Goal: Complete application form: Complete application form

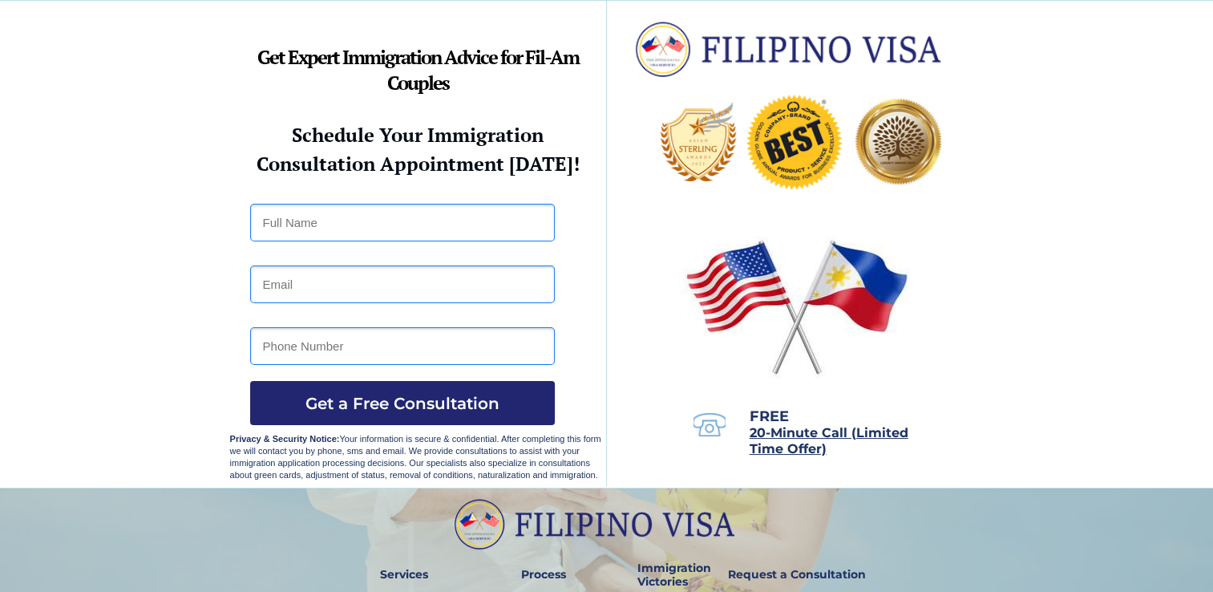
click at [349, 234] on input "text" at bounding box center [402, 223] width 305 height 38
type input "PRINCESS [PERSON_NAME]"
click at [399, 352] on input "tel" at bounding box center [402, 346] width 305 height 38
type input "[PHONE_NUMBER]"
click at [358, 280] on input "email" at bounding box center [402, 284] width 305 height 38
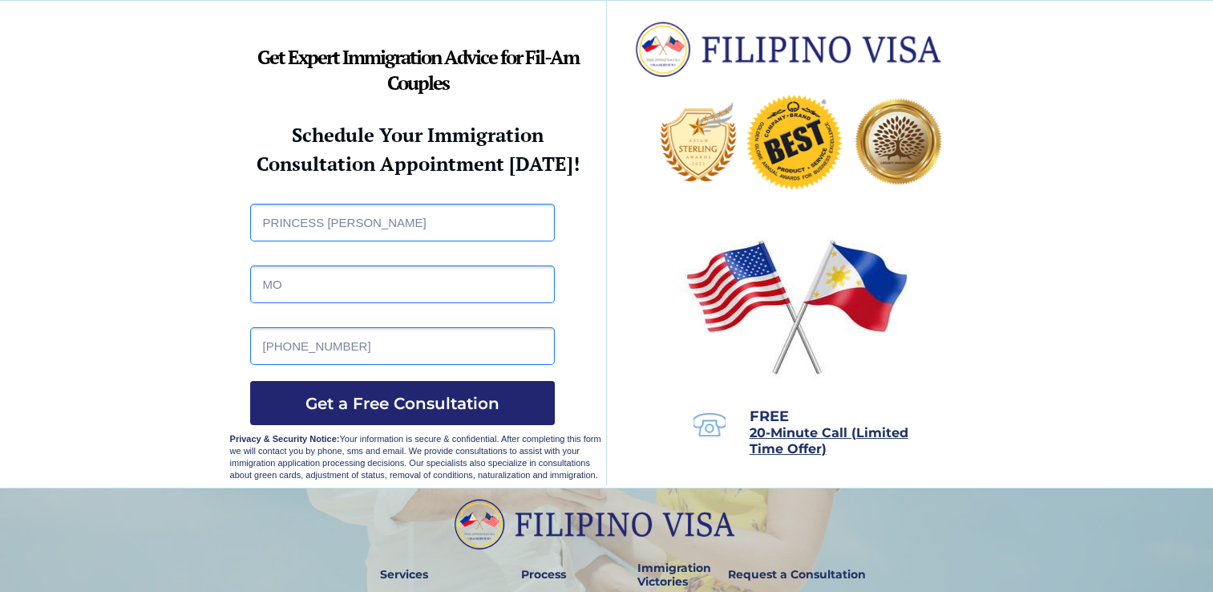
type input "M"
type input "[EMAIL_ADDRESS][DOMAIN_NAME]"
click at [428, 409] on span "Get a Free Consultation" at bounding box center [402, 403] width 305 height 19
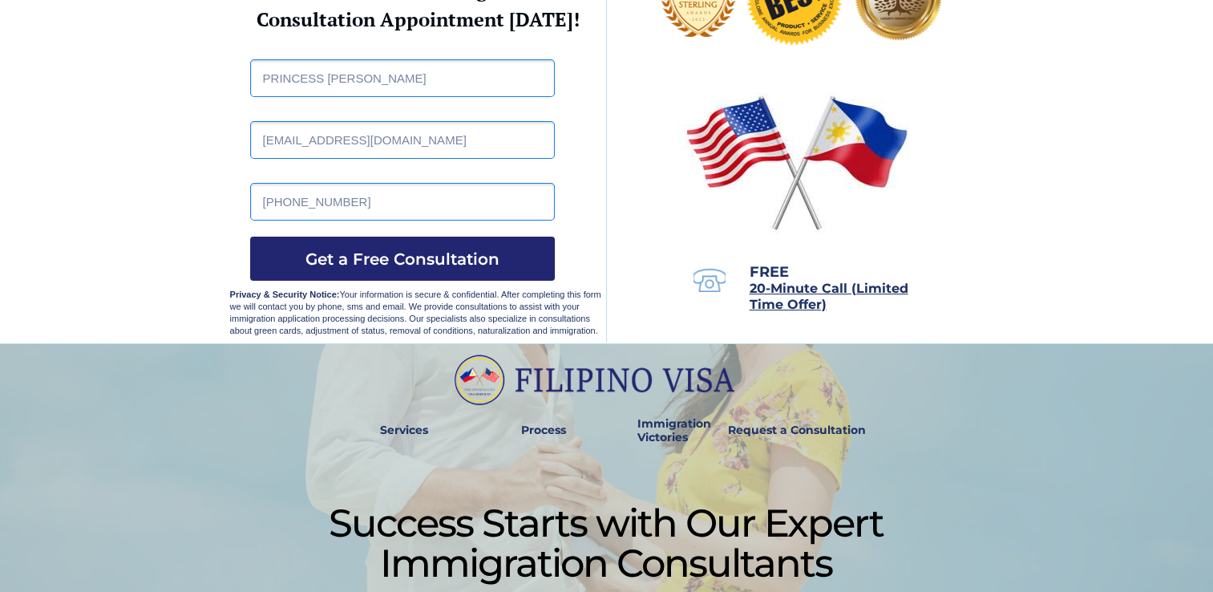
scroll to position [160, 0]
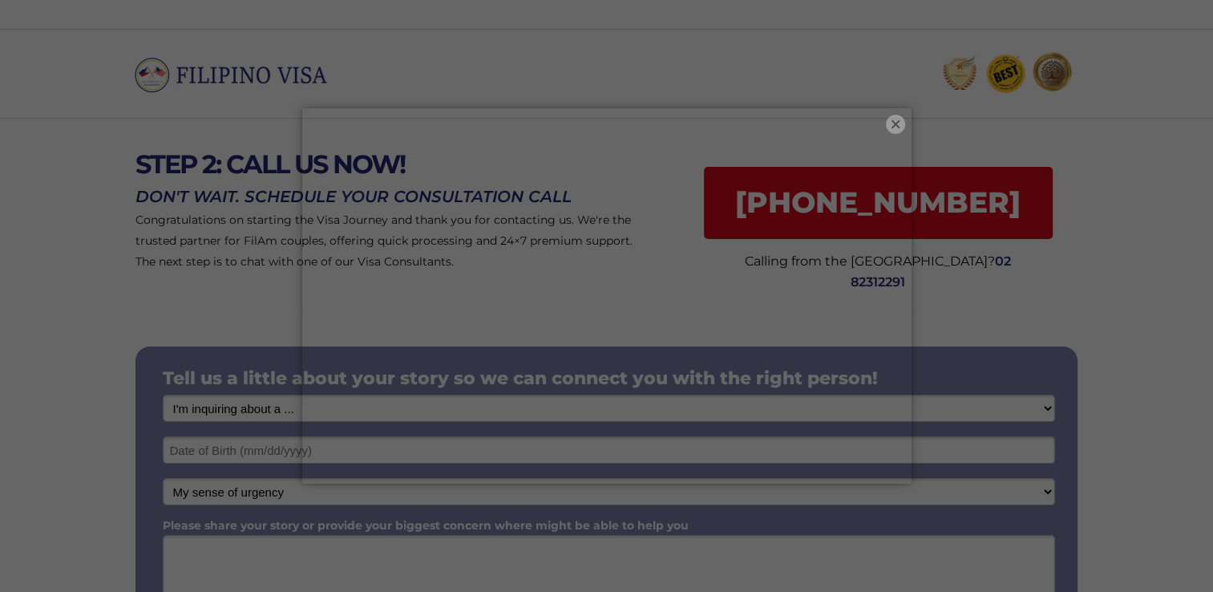
click at [899, 117] on button "×" at bounding box center [895, 124] width 19 height 19
